Goal: Information Seeking & Learning: Learn about a topic

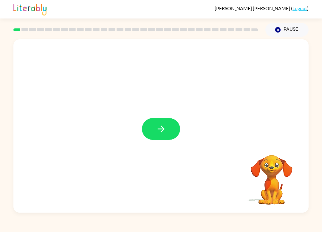
click at [178, 124] on button "button" at bounding box center [161, 129] width 38 height 22
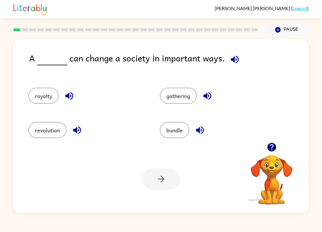
click at [189, 95] on button "gathering" at bounding box center [178, 96] width 37 height 16
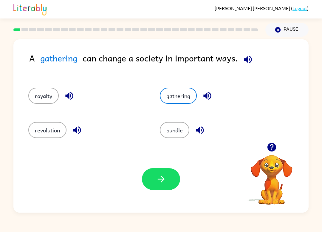
click at [176, 125] on button "bundle" at bounding box center [174, 130] width 29 height 16
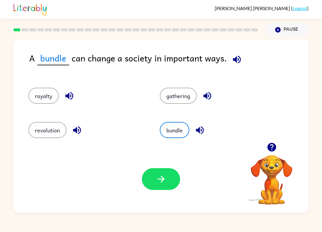
click at [58, 88] on div "royalty" at bounding box center [87, 96] width 118 height 16
click at [167, 182] on button "button" at bounding box center [161, 179] width 38 height 22
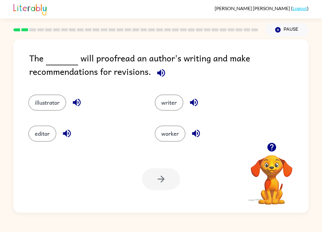
click at [48, 97] on button "illustrator" at bounding box center [47, 102] width 38 height 16
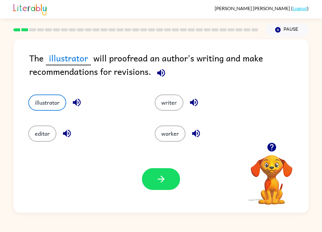
click at [163, 177] on icon "button" at bounding box center [161, 179] width 10 height 10
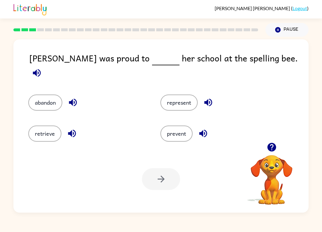
click at [189, 94] on button "represent" at bounding box center [178, 102] width 37 height 16
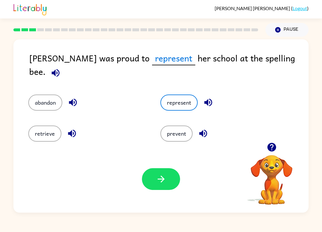
click at [169, 177] on button "button" at bounding box center [161, 179] width 38 height 22
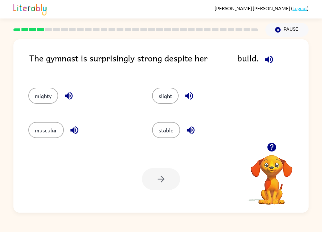
click at [49, 96] on button "mighty" at bounding box center [43, 96] width 30 height 16
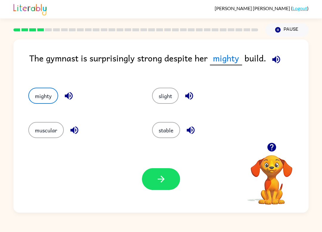
click at [172, 131] on button "stable" at bounding box center [166, 130] width 28 height 16
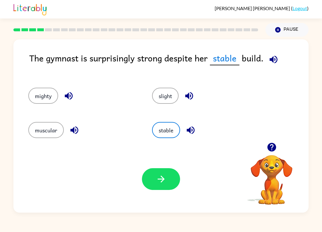
click at [171, 176] on button "button" at bounding box center [161, 179] width 38 height 22
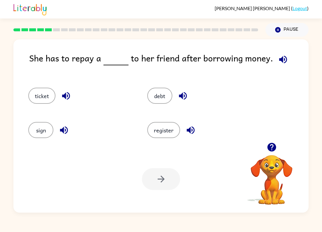
click at [46, 96] on button "ticket" at bounding box center [41, 96] width 27 height 16
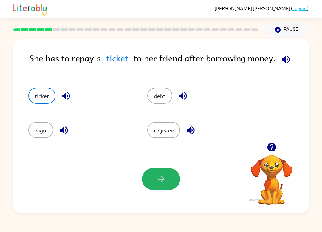
click at [164, 173] on button "button" at bounding box center [161, 179] width 38 height 22
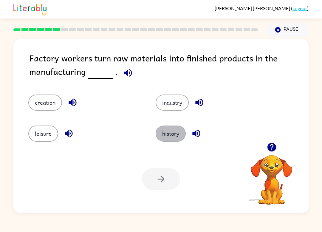
click at [176, 133] on button "history" at bounding box center [170, 133] width 30 height 16
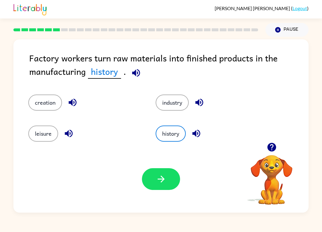
click at [50, 136] on button "leisure" at bounding box center [43, 133] width 30 height 16
click at [51, 102] on button "creation" at bounding box center [45, 102] width 34 height 16
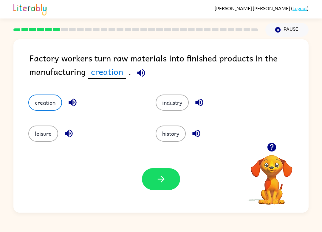
click at [46, 135] on button "leisure" at bounding box center [43, 133] width 30 height 16
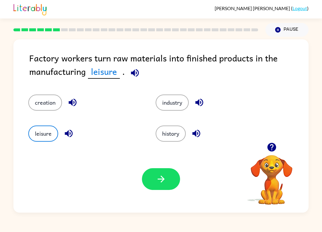
click at [177, 100] on button "industry" at bounding box center [171, 102] width 33 height 16
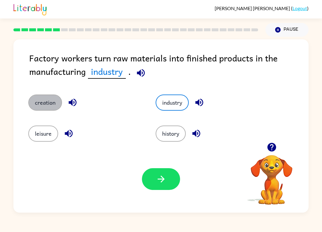
click at [54, 104] on button "creation" at bounding box center [45, 102] width 34 height 16
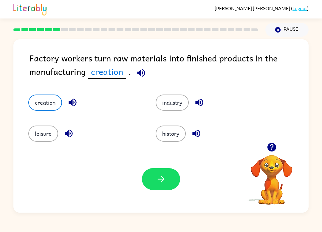
click at [173, 183] on button "button" at bounding box center [161, 179] width 38 height 22
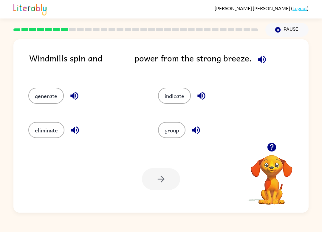
click at [55, 94] on button "generate" at bounding box center [45, 96] width 35 height 16
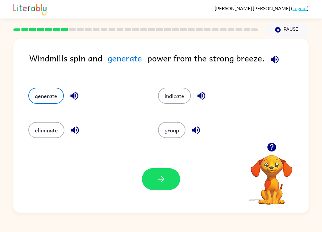
click at [163, 182] on icon "button" at bounding box center [161, 179] width 10 height 10
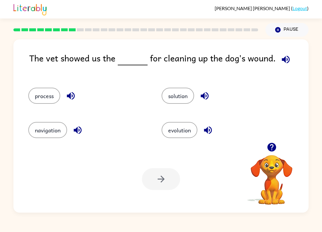
click at [50, 97] on button "process" at bounding box center [44, 96] width 32 height 16
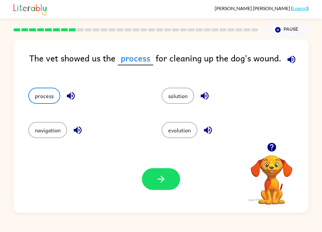
click at [188, 88] on button "solution" at bounding box center [177, 96] width 32 height 16
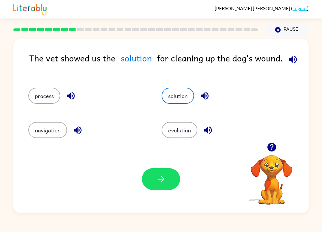
click at [178, 130] on button "evolution" at bounding box center [179, 130] width 36 height 16
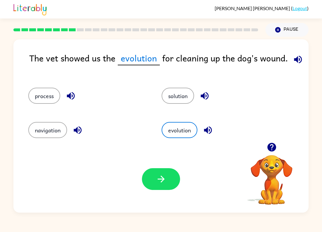
click at [64, 136] on button "navigation" at bounding box center [47, 130] width 39 height 16
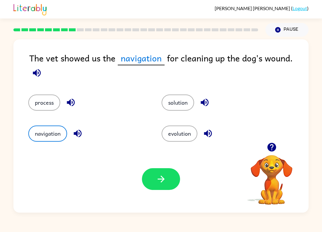
click at [52, 100] on button "process" at bounding box center [44, 102] width 32 height 16
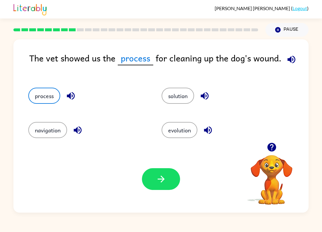
click at [63, 131] on button "navigation" at bounding box center [47, 130] width 39 height 16
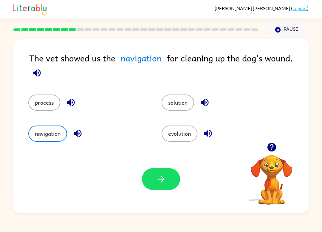
click at [52, 97] on button "process" at bounding box center [44, 102] width 32 height 16
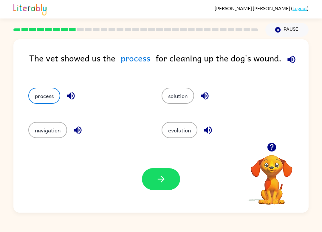
click at [127, 108] on div "process" at bounding box center [83, 93] width 133 height 34
click at [45, 86] on div "process" at bounding box center [83, 93] width 133 height 34
click at [45, 84] on div "process" at bounding box center [83, 93] width 133 height 34
click at [46, 88] on button "process" at bounding box center [44, 96] width 32 height 16
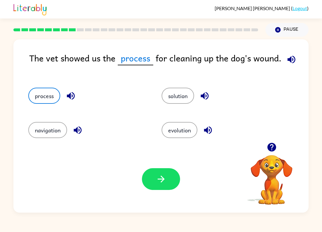
click at [73, 92] on icon "button" at bounding box center [71, 96] width 10 height 10
click at [46, 95] on button "process" at bounding box center [44, 96] width 32 height 16
click at [286, 60] on icon "button" at bounding box center [291, 59] width 10 height 10
click at [157, 176] on icon "button" at bounding box center [161, 179] width 10 height 10
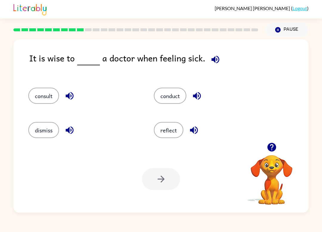
click at [30, 92] on button "consult" at bounding box center [43, 96] width 31 height 16
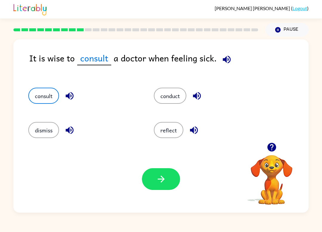
click at [167, 174] on button "button" at bounding box center [161, 179] width 38 height 22
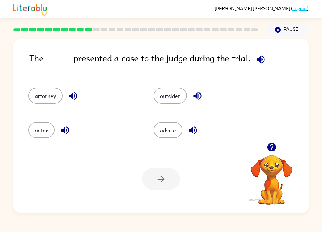
click at [38, 138] on button "actor" at bounding box center [41, 130] width 26 height 16
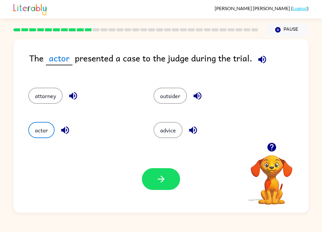
click at [165, 187] on button "button" at bounding box center [161, 179] width 38 height 22
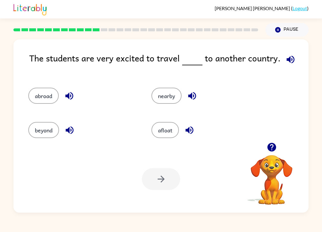
click at [52, 132] on button "beyond" at bounding box center [43, 130] width 31 height 16
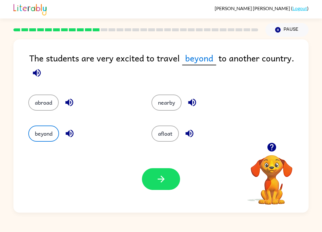
click at [49, 99] on button "abroad" at bounding box center [43, 102] width 30 height 16
click at [53, 128] on button "beyond" at bounding box center [43, 133] width 31 height 16
click at [53, 103] on button "abroad" at bounding box center [43, 102] width 30 height 16
click at [52, 130] on button "beyond" at bounding box center [43, 133] width 31 height 16
click at [49, 110] on button "abroad" at bounding box center [43, 102] width 30 height 16
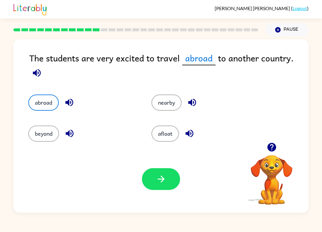
click at [48, 110] on button "abroad" at bounding box center [43, 102] width 30 height 16
click at [49, 118] on div "beyond" at bounding box center [78, 129] width 123 height 31
click at [169, 182] on button "button" at bounding box center [161, 179] width 38 height 22
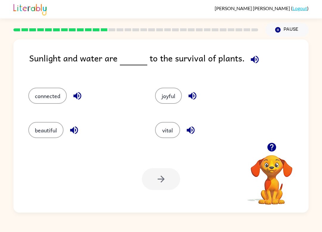
click at [60, 132] on button "beautiful" at bounding box center [45, 130] width 35 height 16
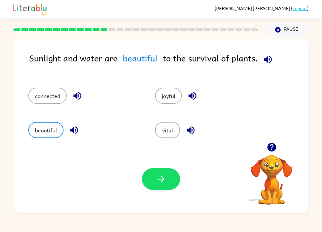
click at [165, 179] on icon "button" at bounding box center [161, 179] width 10 height 10
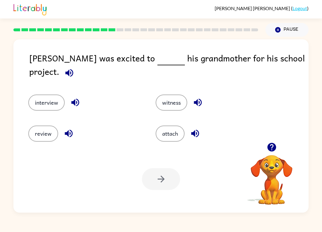
click at [35, 137] on button "review" at bounding box center [43, 133] width 30 height 16
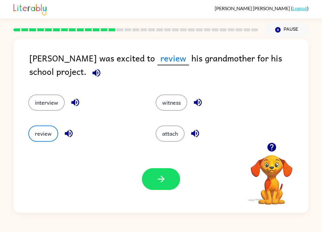
click at [174, 179] on button "button" at bounding box center [161, 179] width 38 height 22
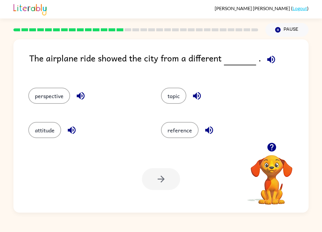
click at [176, 94] on button "topic" at bounding box center [173, 96] width 25 height 16
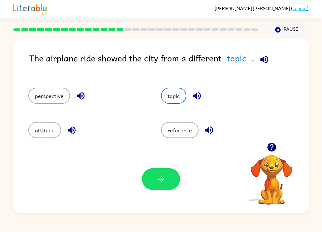
click at [41, 96] on button "perspective" at bounding box center [49, 96] width 42 height 16
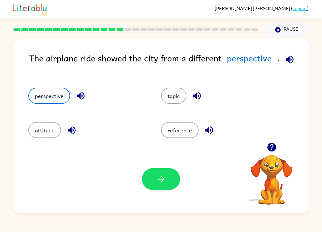
click at [42, 132] on button "attitude" at bounding box center [44, 130] width 33 height 16
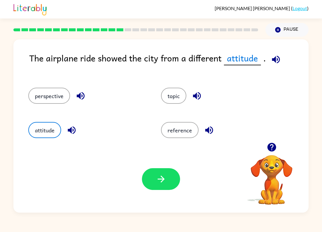
click at [193, 132] on button "reference" at bounding box center [180, 130] width 38 height 16
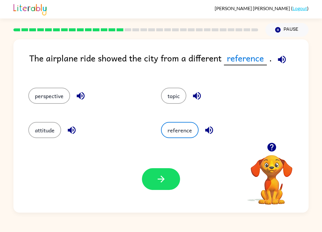
click at [167, 68] on div "The airplane ride showed the city from a different reference ." at bounding box center [168, 63] width 279 height 24
click at [182, 89] on button "topic" at bounding box center [173, 96] width 25 height 16
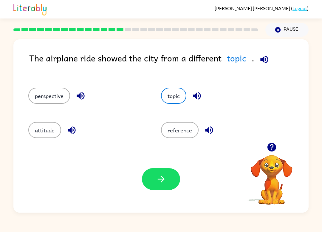
click at [49, 99] on button "perspective" at bounding box center [49, 96] width 42 height 16
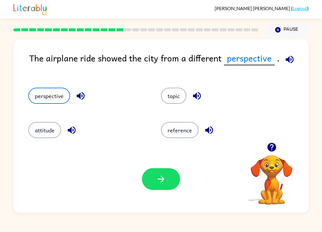
click at [37, 133] on button "attitude" at bounding box center [44, 130] width 33 height 16
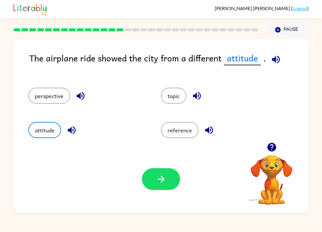
click at [192, 110] on div "topic" at bounding box center [216, 93] width 133 height 34
click at [186, 98] on button "topic" at bounding box center [173, 96] width 25 height 16
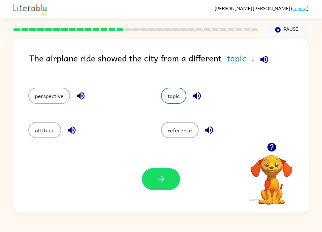
click at [175, 181] on button "button" at bounding box center [161, 179] width 38 height 22
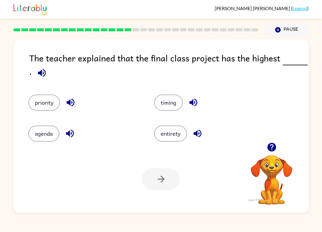
click at [48, 127] on button "agenda" at bounding box center [43, 133] width 31 height 16
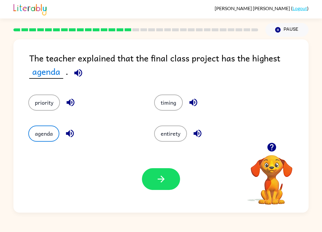
click at [169, 183] on button "button" at bounding box center [161, 179] width 38 height 22
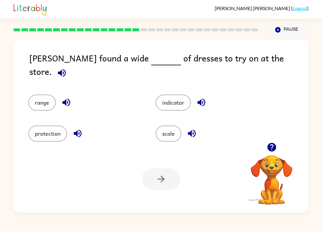
click at [181, 125] on div "scale" at bounding box center [211, 133] width 113 height 16
click at [163, 130] on button "scale" at bounding box center [168, 133] width 26 height 16
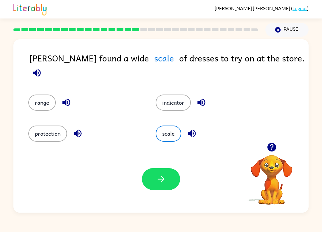
click at [161, 178] on icon "button" at bounding box center [161, 179] width 10 height 10
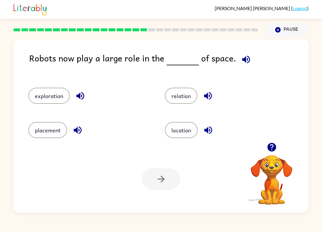
click at [56, 130] on button "placement" at bounding box center [47, 130] width 39 height 16
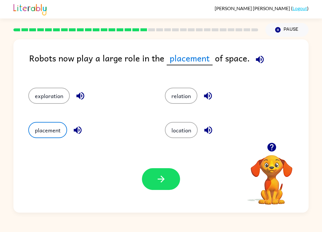
click at [47, 98] on button "exploration" at bounding box center [48, 96] width 41 height 16
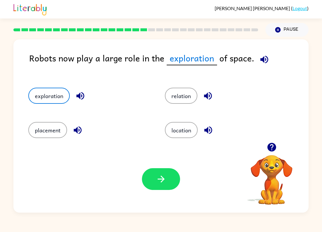
click at [174, 180] on button "button" at bounding box center [161, 179] width 38 height 22
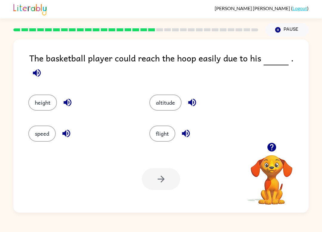
click at [42, 96] on button "height" at bounding box center [42, 102] width 29 height 16
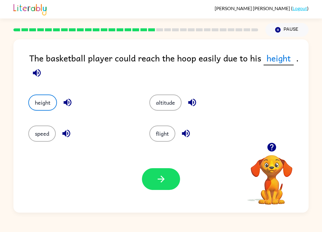
click at [170, 182] on button "button" at bounding box center [161, 179] width 38 height 22
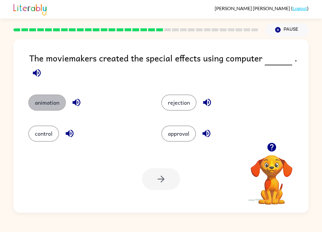
click at [35, 96] on button "animation" at bounding box center [47, 102] width 38 height 16
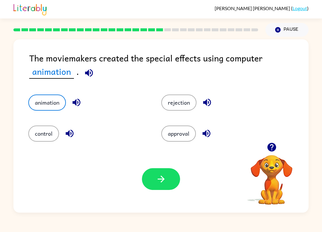
click at [194, 96] on div "rejection" at bounding box center [220, 102] width 119 height 16
click at [184, 104] on button "rejection" at bounding box center [178, 102] width 35 height 16
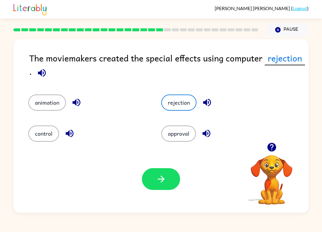
click at [186, 131] on button "approval" at bounding box center [178, 133] width 35 height 16
click at [40, 126] on button "control" at bounding box center [43, 133] width 31 height 16
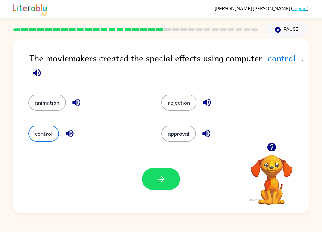
click at [191, 103] on button "rejection" at bounding box center [178, 102] width 35 height 16
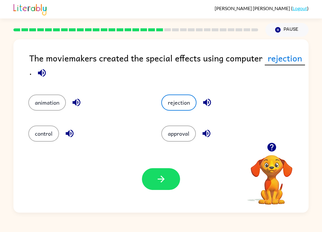
click at [186, 135] on button "approval" at bounding box center [178, 133] width 35 height 16
click at [183, 103] on button "rejection" at bounding box center [178, 102] width 35 height 16
click at [170, 179] on button "button" at bounding box center [161, 179] width 38 height 22
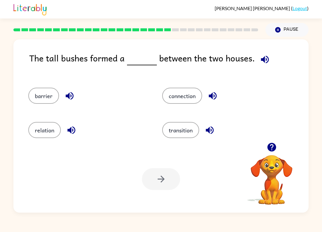
click at [186, 120] on div "transition" at bounding box center [218, 127] width 134 height 34
click at [188, 129] on button "transition" at bounding box center [180, 130] width 37 height 16
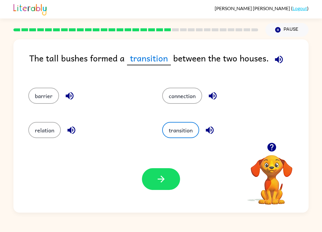
click at [190, 95] on button "connection" at bounding box center [182, 96] width 40 height 16
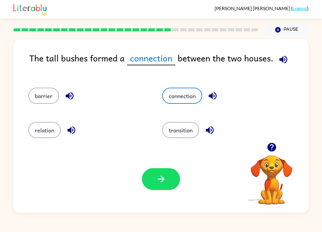
click at [191, 130] on button "transition" at bounding box center [180, 130] width 37 height 16
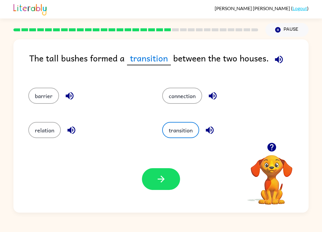
click at [187, 97] on button "connection" at bounding box center [182, 96] width 40 height 16
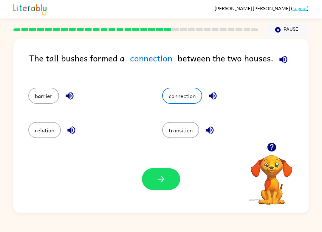
click at [189, 137] on button "transition" at bounding box center [180, 130] width 37 height 16
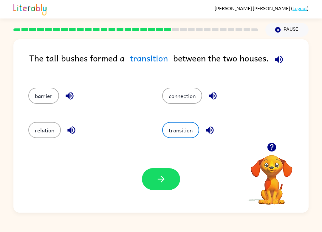
click at [189, 96] on button "connection" at bounding box center [182, 96] width 40 height 16
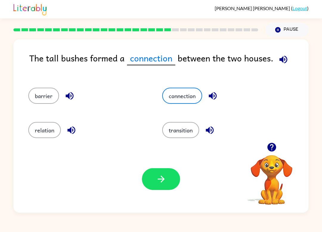
click at [186, 135] on button "transition" at bounding box center [180, 130] width 37 height 16
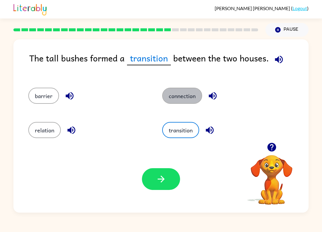
click at [191, 94] on button "connection" at bounding box center [182, 96] width 40 height 16
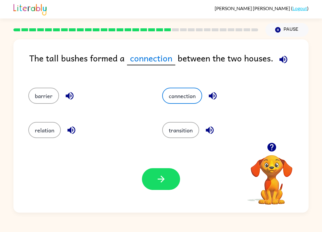
click at [192, 127] on button "transition" at bounding box center [180, 130] width 37 height 16
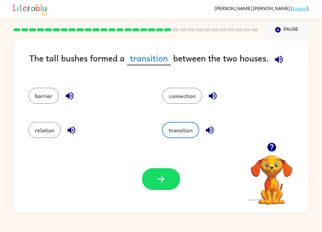
click at [189, 97] on button "connection" at bounding box center [182, 96] width 40 height 16
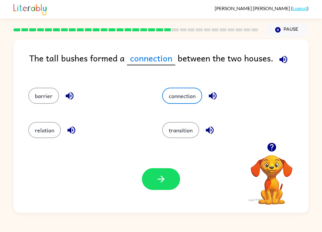
click at [191, 101] on button "connection" at bounding box center [182, 96] width 40 height 16
click at [187, 130] on button "transition" at bounding box center [180, 130] width 37 height 16
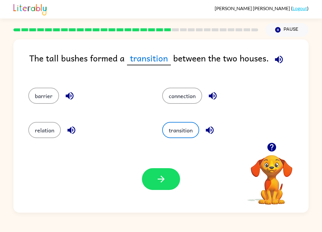
click at [180, 100] on button "connection" at bounding box center [182, 96] width 40 height 16
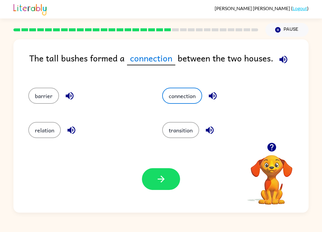
click at [186, 119] on div "transition" at bounding box center [218, 127] width 134 height 34
click at [41, 103] on button "barrier" at bounding box center [43, 96] width 31 height 16
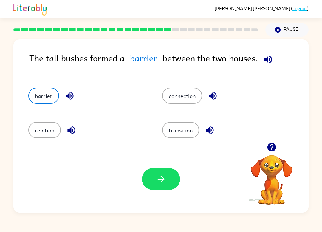
click at [166, 175] on icon "button" at bounding box center [161, 179] width 10 height 10
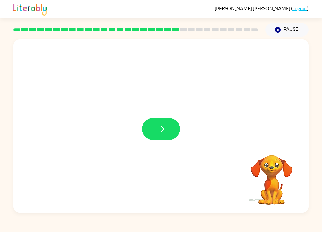
click at [163, 125] on icon "button" at bounding box center [161, 129] width 10 height 10
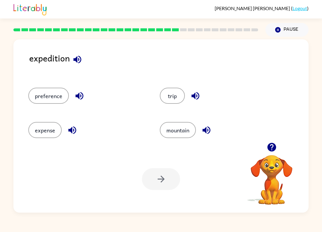
click at [49, 128] on button "expense" at bounding box center [44, 130] width 33 height 16
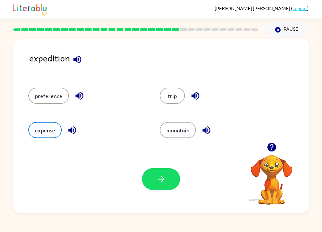
click at [170, 184] on button "button" at bounding box center [161, 179] width 38 height 22
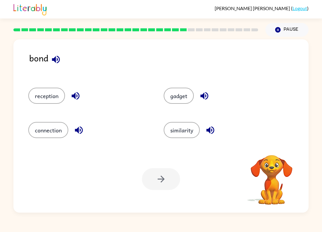
click at [55, 131] on button "connection" at bounding box center [48, 130] width 40 height 16
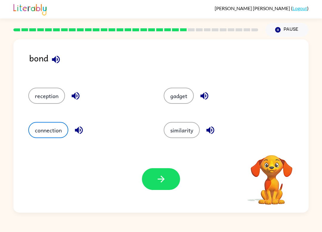
click at [168, 179] on button "button" at bounding box center [161, 179] width 38 height 22
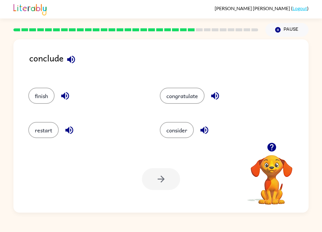
click at [44, 96] on button "finish" at bounding box center [41, 96] width 26 height 16
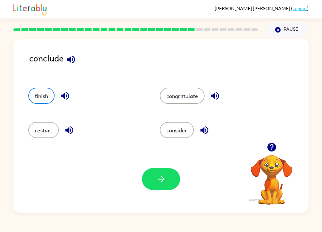
click at [173, 173] on button "button" at bounding box center [161, 179] width 38 height 22
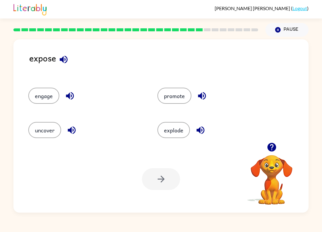
click at [173, 132] on button "explode" at bounding box center [173, 130] width 32 height 16
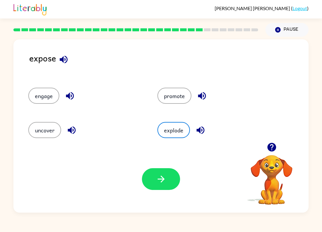
click at [167, 179] on button "button" at bounding box center [161, 179] width 38 height 22
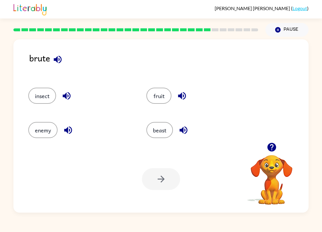
click at [44, 102] on button "insect" at bounding box center [42, 96] width 28 height 16
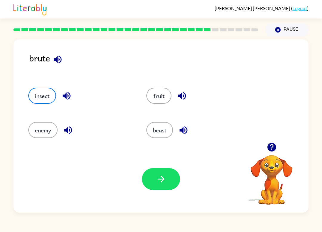
click at [164, 129] on button "beast" at bounding box center [159, 130] width 27 height 16
click at [163, 178] on icon "button" at bounding box center [160, 178] width 7 height 7
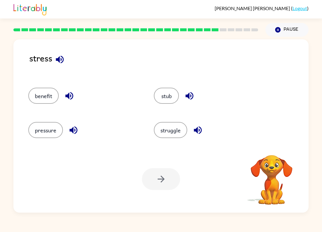
click at [56, 134] on button "pressure" at bounding box center [45, 130] width 35 height 16
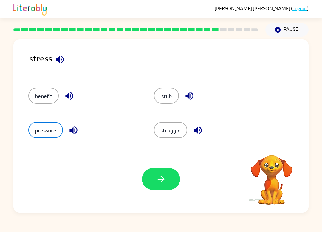
click at [165, 176] on icon "button" at bounding box center [161, 179] width 10 height 10
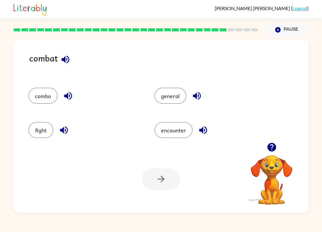
click at [47, 94] on button "combo" at bounding box center [42, 96] width 29 height 16
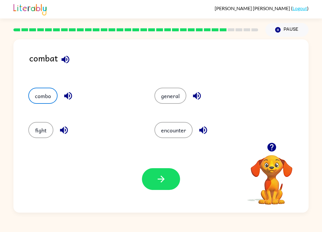
click at [169, 177] on button "button" at bounding box center [161, 179] width 38 height 22
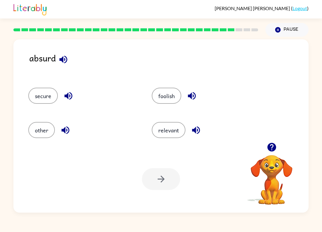
click at [43, 128] on button "other" at bounding box center [41, 130] width 27 height 16
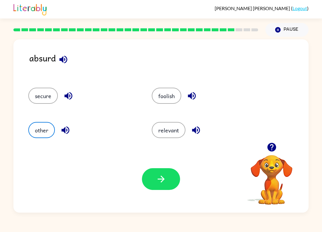
click at [169, 123] on button "relevant" at bounding box center [169, 130] width 34 height 16
click at [54, 130] on button "other" at bounding box center [41, 130] width 27 height 16
click at [170, 185] on button "button" at bounding box center [161, 179] width 38 height 22
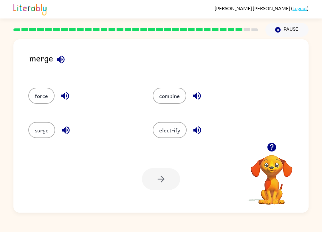
click at [61, 62] on icon "button" at bounding box center [60, 59] width 10 height 10
click at [44, 100] on button "force" at bounding box center [41, 96] width 26 height 16
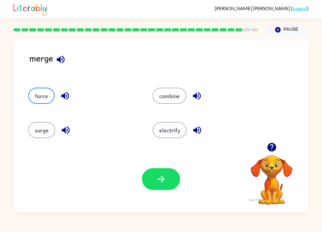
click at [164, 178] on icon "button" at bounding box center [161, 179] width 10 height 10
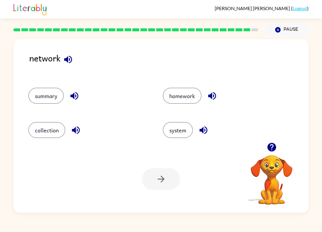
click at [187, 90] on button "homework" at bounding box center [182, 96] width 39 height 16
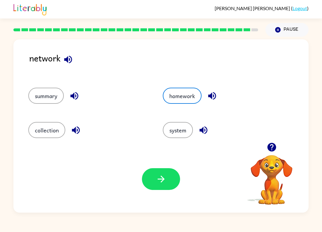
click at [162, 174] on icon "button" at bounding box center [161, 179] width 10 height 10
click at [166, 175] on div at bounding box center [161, 179] width 38 height 22
click at [185, 133] on button "system" at bounding box center [178, 130] width 30 height 16
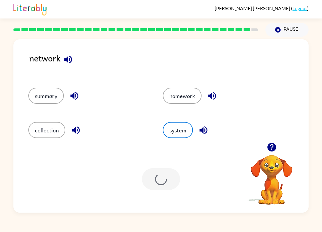
click at [188, 90] on button "homework" at bounding box center [182, 96] width 39 height 16
click at [172, 178] on div at bounding box center [161, 179] width 38 height 22
click at [188, 93] on button "homework" at bounding box center [182, 96] width 39 height 16
click at [166, 176] on div at bounding box center [161, 179] width 38 height 22
click at [180, 130] on button "system" at bounding box center [178, 130] width 30 height 16
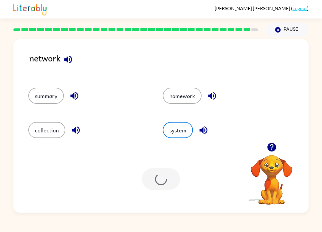
click at [190, 94] on button "homework" at bounding box center [182, 96] width 39 height 16
click at [163, 180] on div at bounding box center [161, 179] width 38 height 22
click at [270, 148] on icon "button" at bounding box center [271, 147] width 9 height 9
click at [34, 104] on button "summary" at bounding box center [45, 96] width 35 height 16
click at [192, 96] on button "homework" at bounding box center [182, 96] width 39 height 16
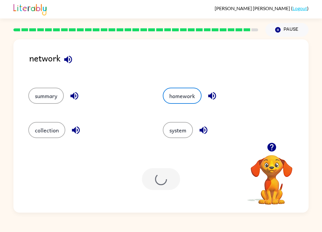
click at [176, 187] on div at bounding box center [161, 179] width 38 height 22
click at [169, 178] on div at bounding box center [161, 179] width 38 height 22
click at [278, 30] on icon "button" at bounding box center [277, 29] width 5 height 5
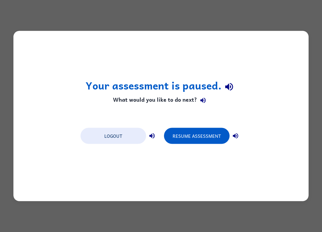
click at [214, 138] on button "Resume Assessment" at bounding box center [197, 136] width 66 height 16
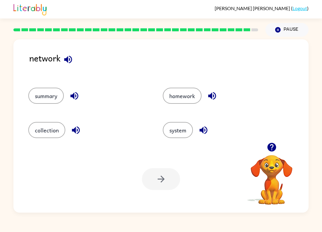
click at [187, 97] on button "homework" at bounding box center [182, 96] width 39 height 16
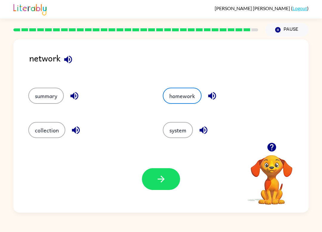
click at [161, 188] on button "button" at bounding box center [161, 179] width 38 height 22
